Goal: Information Seeking & Learning: Find specific fact

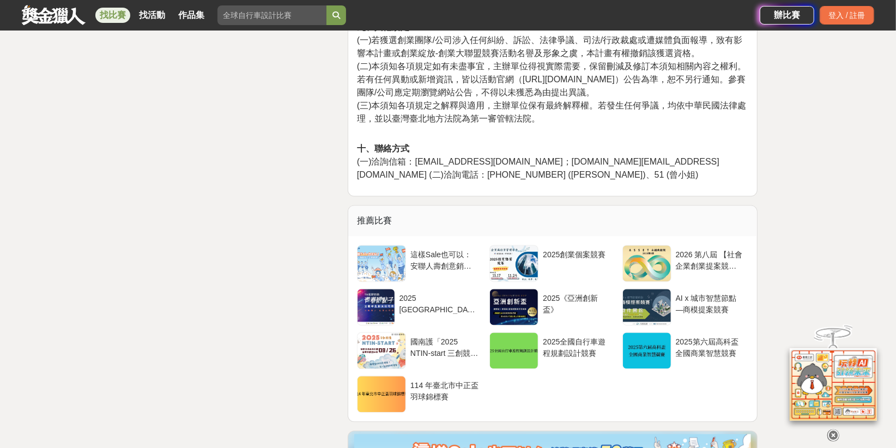
scroll to position [3673, 0]
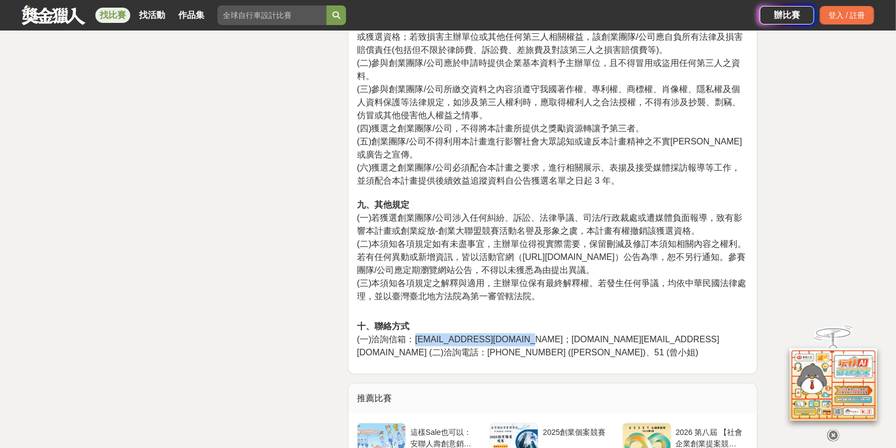
drag, startPoint x: 414, startPoint y: 261, endPoint x: 515, endPoint y: 257, distance: 100.4
click at [515, 335] on span "(一)洽詢信箱：info.peggy@asvda.org.tw；info.windy@asvda.org.tw (二)洽詢電話：02-2518-2552 #5…" at bounding box center [538, 346] width 362 height 22
copy span "info.peggy@asvda.org.tw"
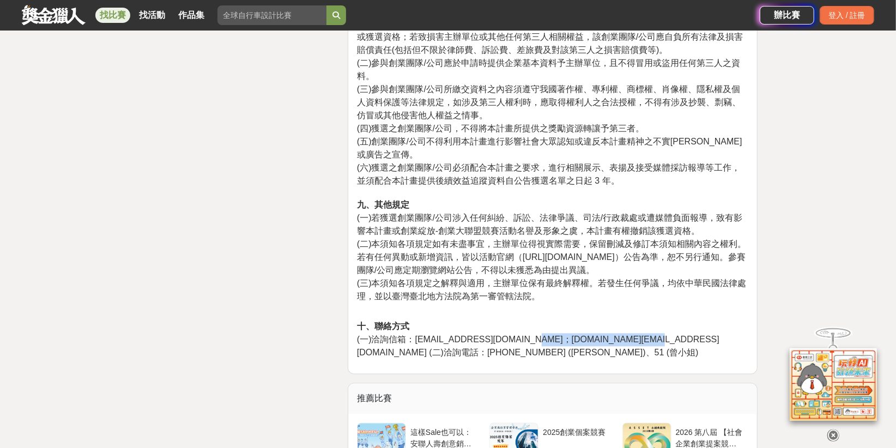
drag, startPoint x: 523, startPoint y: 262, endPoint x: 619, endPoint y: 262, distance: 95.4
click at [619, 335] on span "(一)洽詢信箱：info.peggy@asvda.org.tw；info.windy@asvda.org.tw (二)洽詢電話：02-2518-2552 #5…" at bounding box center [538, 346] width 362 height 22
copy span "info.windy@asvda.org.tw"
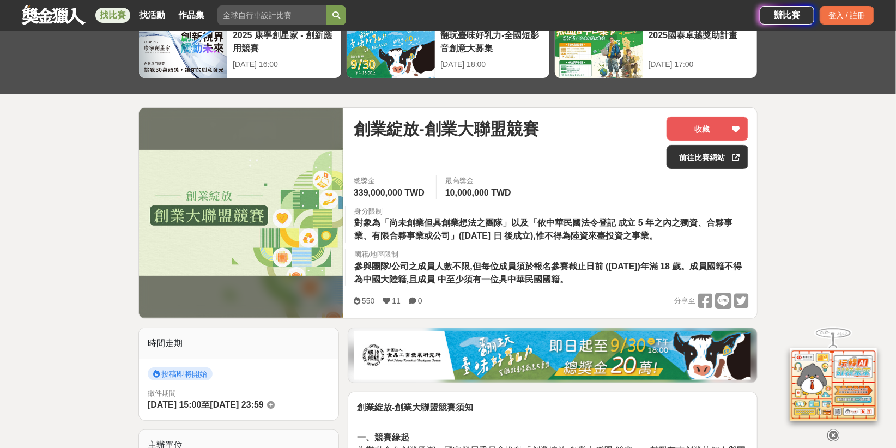
scroll to position [118, 0]
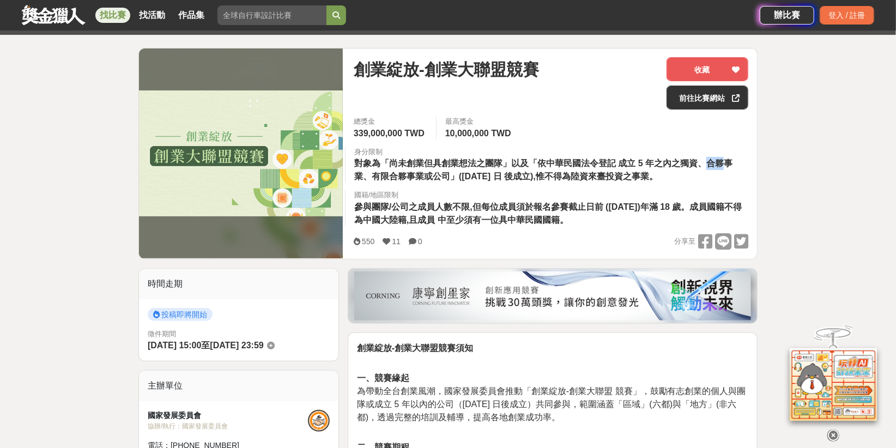
drag, startPoint x: 701, startPoint y: 159, endPoint x: 720, endPoint y: 162, distance: 18.8
click at [720, 162] on span "對象為「尚未創業但具創業想法之團隊」以及「依中華民國法令登記 成立 5 年之內之獨資、合夥事業、有限合夥事業或公司」(2020 年 1 月 1 日 後成立),…" at bounding box center [543, 170] width 378 height 22
drag, startPoint x: 720, startPoint y: 162, endPoint x: 707, endPoint y: 162, distance: 12.5
click at [707, 162] on span "對象為「尚未創業但具創業想法之團隊」以及「依中華民國法令登記 成立 5 年之內之獨資、合夥事業、有限合夥事業或公司」(2020 年 1 月 1 日 後成立),…" at bounding box center [543, 170] width 378 height 22
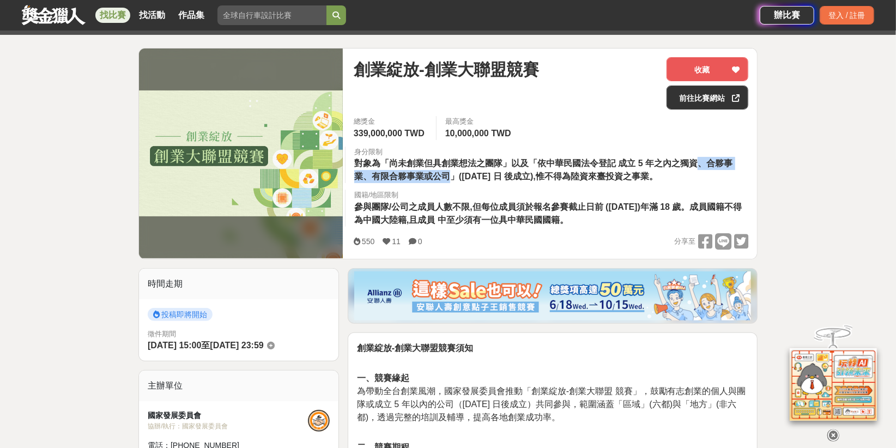
drag, startPoint x: 698, startPoint y: 162, endPoint x: 453, endPoint y: 176, distance: 245.1
click at [453, 176] on span "對象為「尚未創業但具創業想法之團隊」以及「依中華民國法令登記 成立 5 年之內之獨資、合夥事業、有限合夥事業或公司」(2020 年 1 月 1 日 後成立),…" at bounding box center [543, 170] width 378 height 22
copy span "、合夥事業、有限合夥事業或公司"
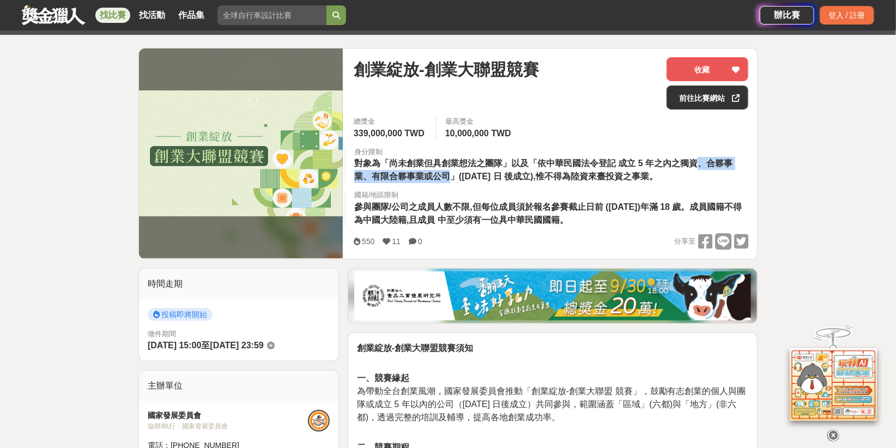
drag, startPoint x: 354, startPoint y: 161, endPoint x: 707, endPoint y: 174, distance: 353.4
click at [707, 174] on div "身分限制 對象為「尚未創業但具創業想法之團隊」以及「依中華民國法令登記 成立 5 年之內之獨資、合夥事業、有限合夥事業或公司」(2020 年 1 月 1 日 …" at bounding box center [551, 165] width 412 height 37
copy span "對象為「尚未創業但具創業想法之團隊」以及「依中華民國法令登記 成立 5 年之內之獨資、合夥事業、有限合夥事業或公司」(2020 年 1 月 1 日 後成立),…"
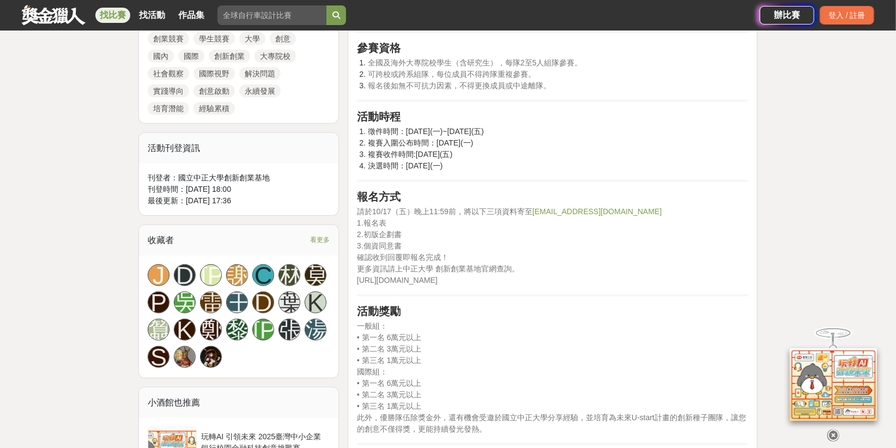
scroll to position [592, 0]
